Goal: Information Seeking & Learning: Learn about a topic

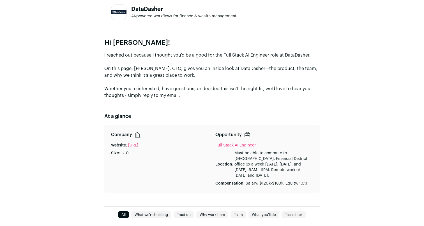
scroll to position [27, 0]
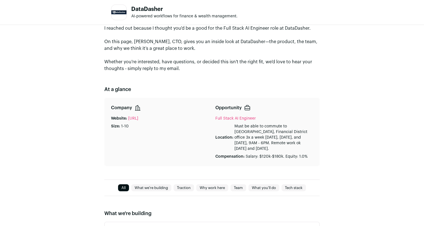
click at [138, 118] on link "[URL]" at bounding box center [133, 119] width 10 height 6
click at [234, 126] on p "Must be able to commute to [GEOGRAPHIC_DATA], Financial District office 3x a we…" at bounding box center [273, 138] width 78 height 28
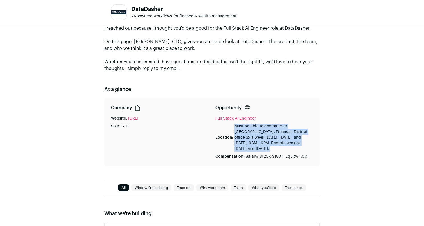
click at [234, 126] on p "Must be able to commute to [GEOGRAPHIC_DATA], Financial District office 3x a we…" at bounding box center [273, 138] width 78 height 28
click at [241, 143] on p "Must be able to commute to [GEOGRAPHIC_DATA], Financial District office 3x a we…" at bounding box center [273, 138] width 78 height 28
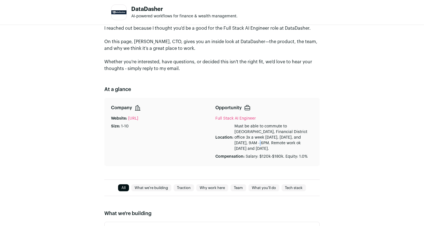
click at [241, 143] on p "Must be able to commute to [GEOGRAPHIC_DATA], Financial District office 3x a we…" at bounding box center [273, 138] width 78 height 28
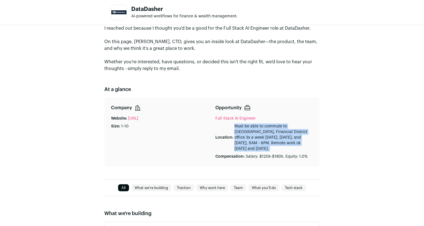
click at [241, 143] on p "Must be able to commute to [GEOGRAPHIC_DATA], Financial District office 3x a we…" at bounding box center [273, 138] width 78 height 28
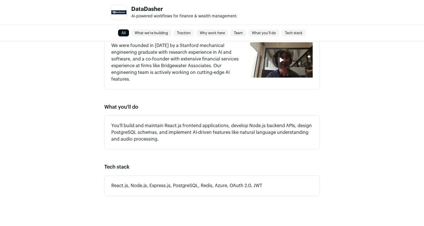
scroll to position [478, 0]
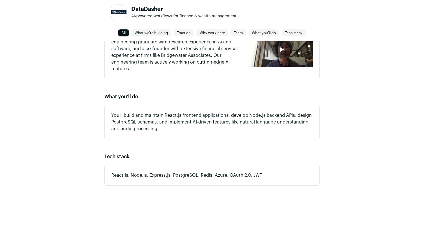
click at [137, 114] on p "You'll build and maintain React.js frontend applications, develop Node.js backe…" at bounding box center [211, 122] width 201 height 20
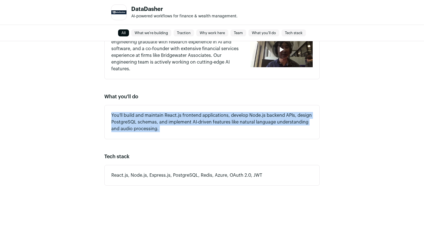
click at [137, 114] on p "You'll build and maintain React.js frontend applications, develop Node.js backe…" at bounding box center [211, 122] width 201 height 20
click at [158, 31] on link "What we're building" at bounding box center [151, 33] width 40 height 7
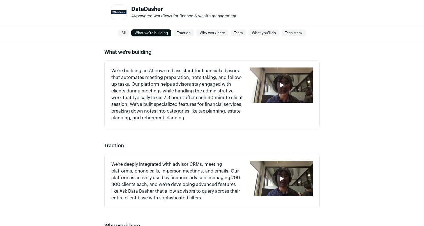
click at [185, 31] on link "Traction" at bounding box center [183, 33] width 20 height 7
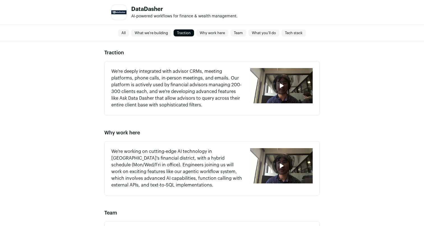
scroll to position [282, 0]
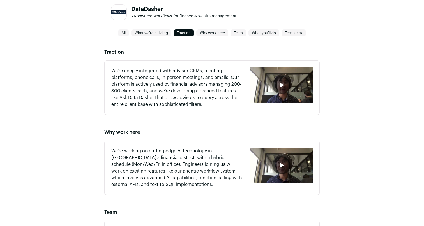
click at [290, 33] on link "Tech stack" at bounding box center [293, 33] width 24 height 7
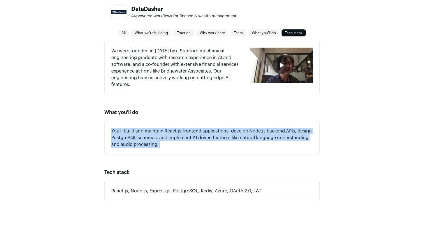
scroll to position [478, 0]
